Goal: Information Seeking & Learning: Learn about a topic

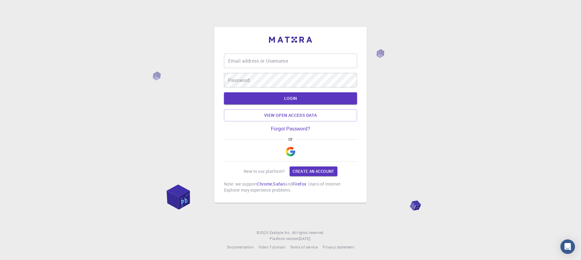
type input "normamireles"
click at [296, 155] on button "button" at bounding box center [290, 151] width 15 height 19
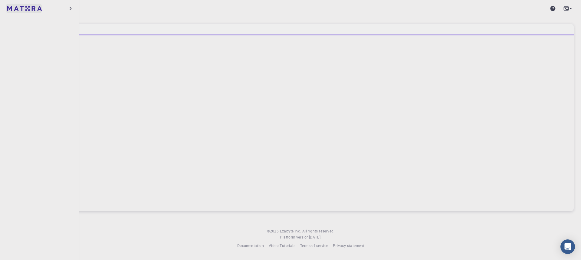
click at [36, 10] on img at bounding box center [24, 8] width 34 height 5
click at [71, 8] on icon "button" at bounding box center [70, 8] width 7 height 7
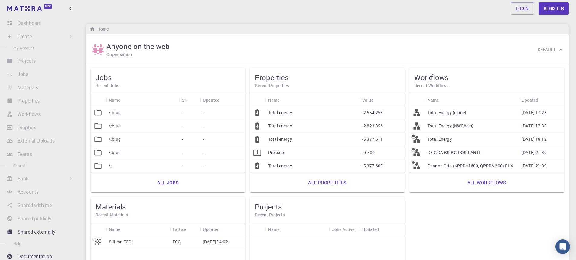
scroll to position [30, 0]
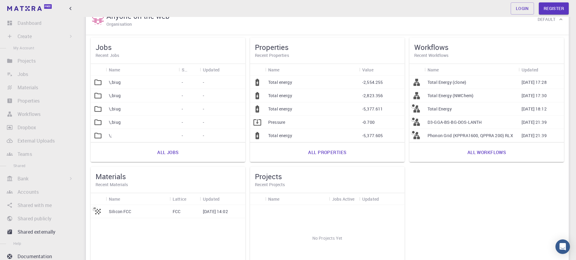
click at [122, 215] on div "Silicon FCC" at bounding box center [138, 211] width 64 height 13
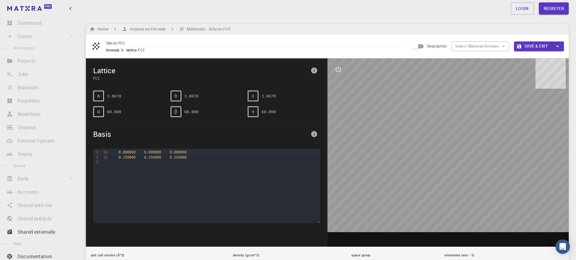
drag, startPoint x: 456, startPoint y: 187, endPoint x: 470, endPoint y: 138, distance: 51.1
click at [474, 136] on div at bounding box center [449, 152] width 242 height 188
click at [24, 24] on li "Dashboard Sign In (Sign Up) to Access" at bounding box center [39, 23] width 79 height 12
click at [30, 63] on li "Projects Sign In (Sign Up) to Access" at bounding box center [39, 61] width 79 height 12
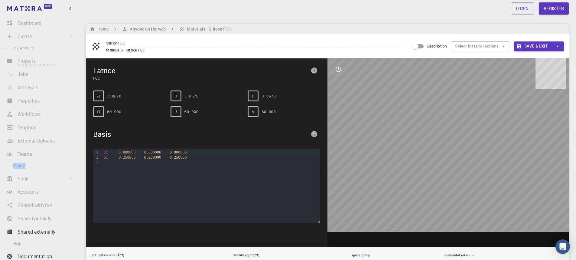
click at [30, 63] on li "Projects Sign In (Sign Up) to Access" at bounding box center [39, 61] width 79 height 12
click at [20, 73] on li "Jobs Sign In (Sign Up) to Access" at bounding box center [39, 74] width 79 height 12
click at [21, 93] on li "Materials Sign In (Sign Up) to Access" at bounding box center [39, 87] width 79 height 12
click at [22, 115] on li "Workflows Sign In (Sign Up) to Access" at bounding box center [39, 114] width 79 height 12
click at [50, 7] on span "Free" at bounding box center [48, 6] width 6 height 3
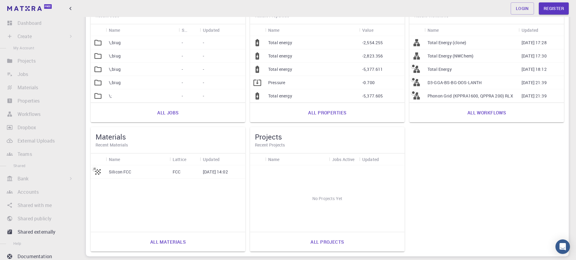
scroll to position [91, 0]
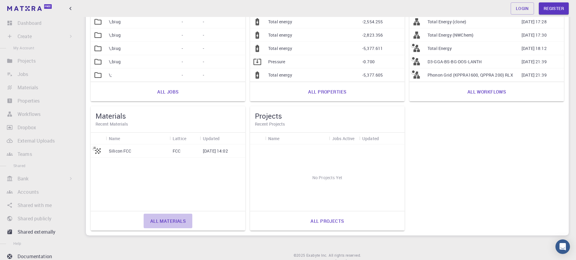
click at [186, 217] on link "All materials" at bounding box center [168, 221] width 49 height 15
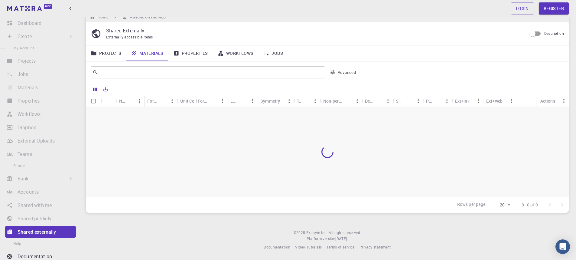
scroll to position [12, 0]
click at [34, 113] on li "Workflows Sign In (Sign Up) to Access" at bounding box center [39, 114] width 79 height 12
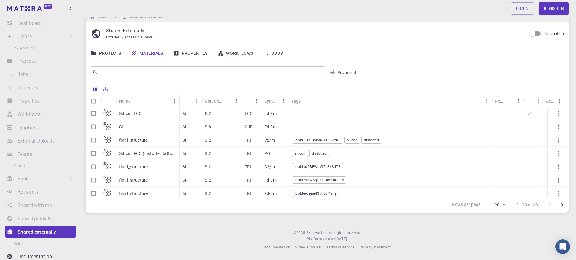
click at [145, 155] on p "Silicon FCC (distorted lattice)" at bounding box center [147, 153] width 57 height 6
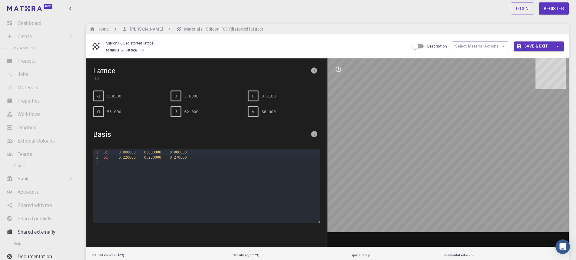
drag, startPoint x: 454, startPoint y: 190, endPoint x: 458, endPoint y: 147, distance: 43.5
click at [458, 147] on div at bounding box center [449, 152] width 242 height 188
drag, startPoint x: 436, startPoint y: 133, endPoint x: 450, endPoint y: 105, distance: 31.9
click at [455, 119] on div at bounding box center [449, 152] width 242 height 188
click at [420, 46] on input "Description" at bounding box center [415, 46] width 34 height 11
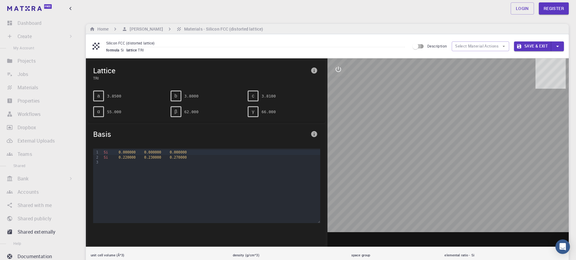
checkbox input "true"
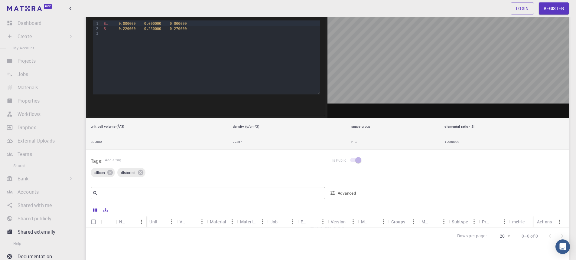
scroll to position [182, 0]
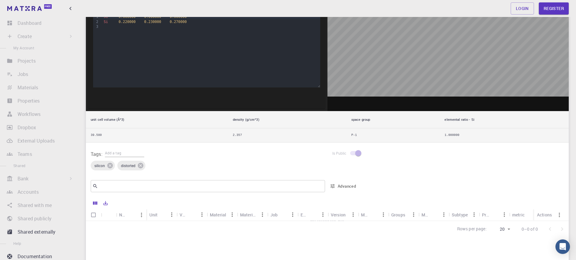
drag, startPoint x: 447, startPoint y: 68, endPoint x: 163, endPoint y: 161, distance: 297.9
click at [449, 61] on div at bounding box center [449, 17] width 242 height 188
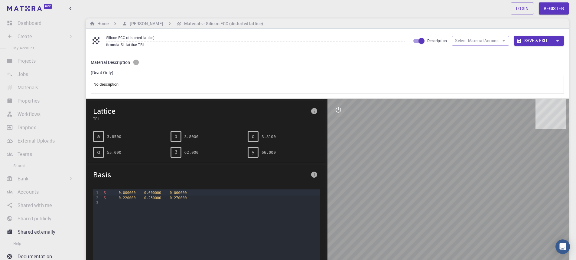
scroll to position [1, 0]
